Goal: Task Accomplishment & Management: Use online tool/utility

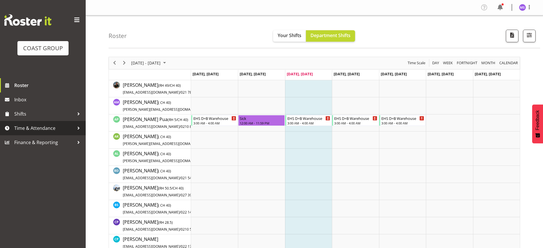
click at [57, 127] on span "Time & Attendance" at bounding box center [44, 128] width 60 height 9
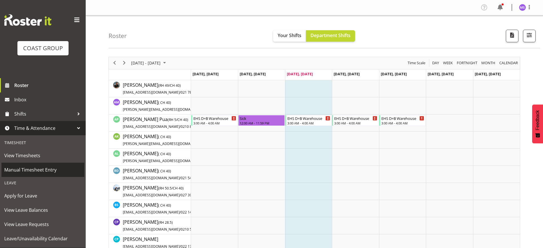
click at [56, 169] on span "Manual Timesheet Entry" at bounding box center [42, 170] width 77 height 9
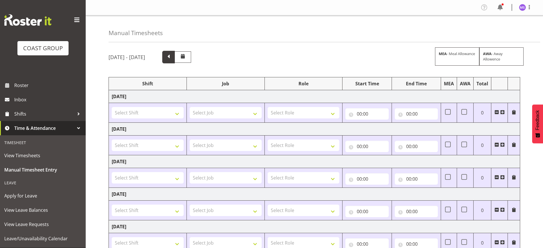
click at [172, 55] on span at bounding box center [168, 56] width 7 height 7
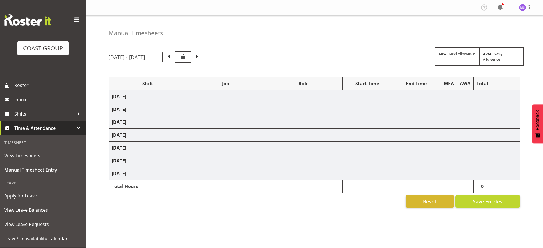
select select "1321"
select select "10486"
select select "1321"
select select "9096"
select select "1321"
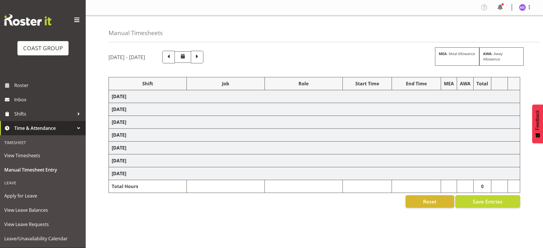
select select "10500"
select select "1321"
select select "10142"
select select "1321"
select select "10374"
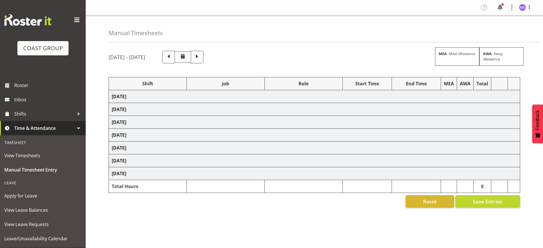
select select "1321"
select select "9630"
select select "1321"
select select "10265"
select select "1321"
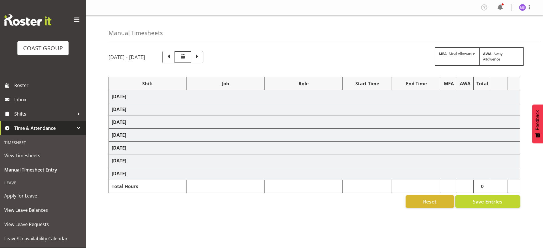
select select "10142"
select select "1321"
select select "10374"
select select "1321"
select select "9202"
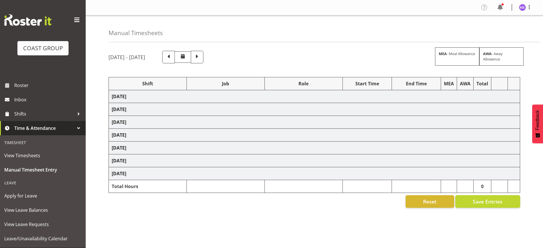
select select "1321"
select select "9235"
select select "1321"
select select "10502"
select select "1321"
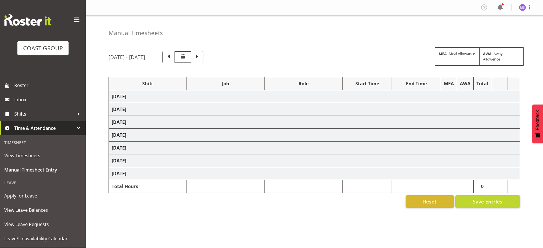
select select "10270"
select select "1321"
select select "9343"
select select "1321"
select select "9630"
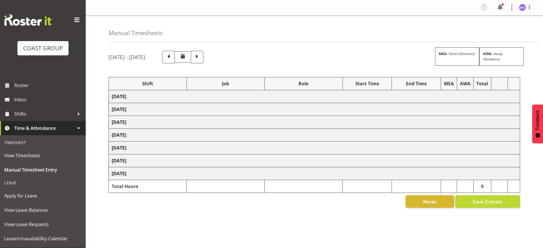
select select "1321"
select select "9202"
select select "1321"
select select "10512"
select select "1321"
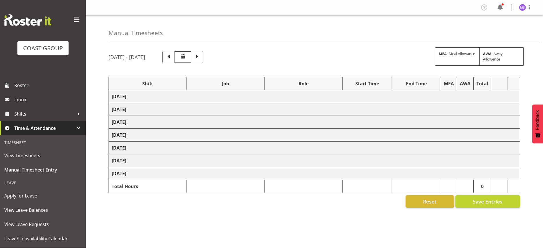
select select "9343"
select select "1321"
select select "9630"
select select "1321"
select select "10525"
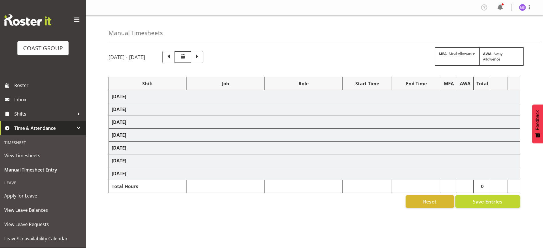
select select "1321"
select select "10515"
select select "1321"
select select "9235"
select select "1321"
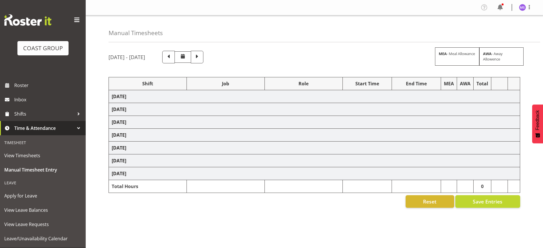
select select "10515"
select select "1321"
select select "10374"
select select "1321"
select select "10528"
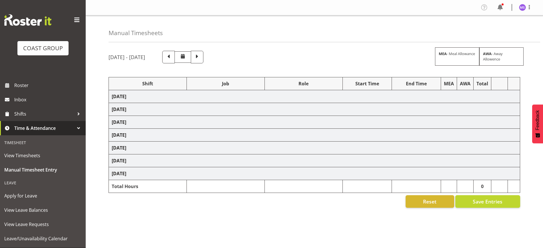
select select "1321"
select select "9630"
select select "1321"
select select "10482"
select select "1321"
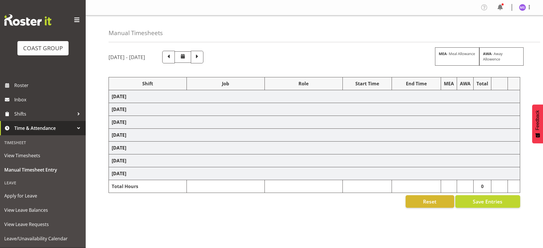
select select "9443"
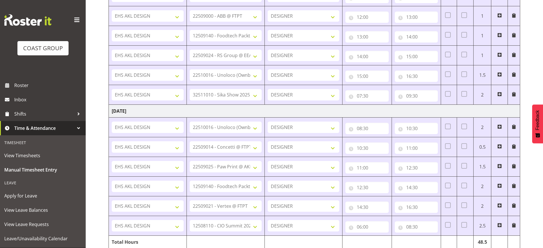
scroll to position [560, 0]
